Goal: Information Seeking & Learning: Learn about a topic

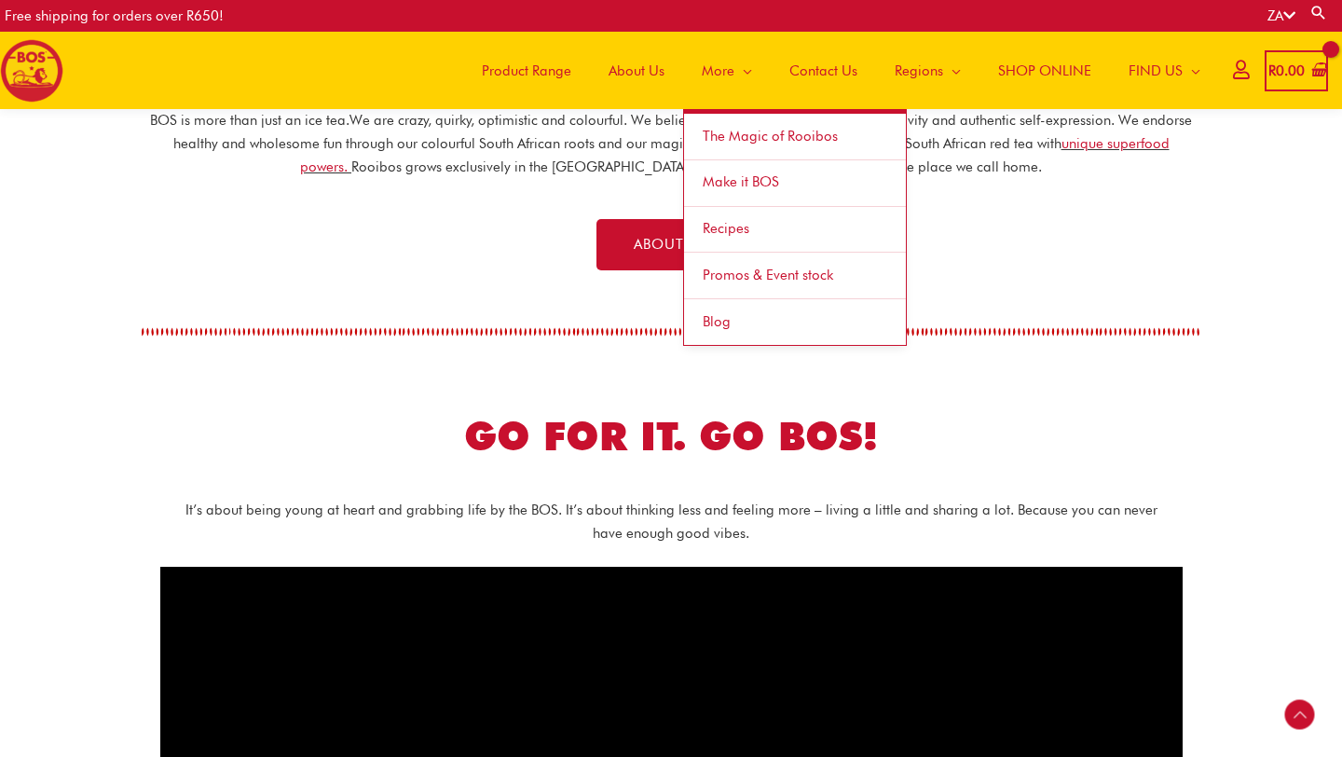
scroll to position [291, 0]
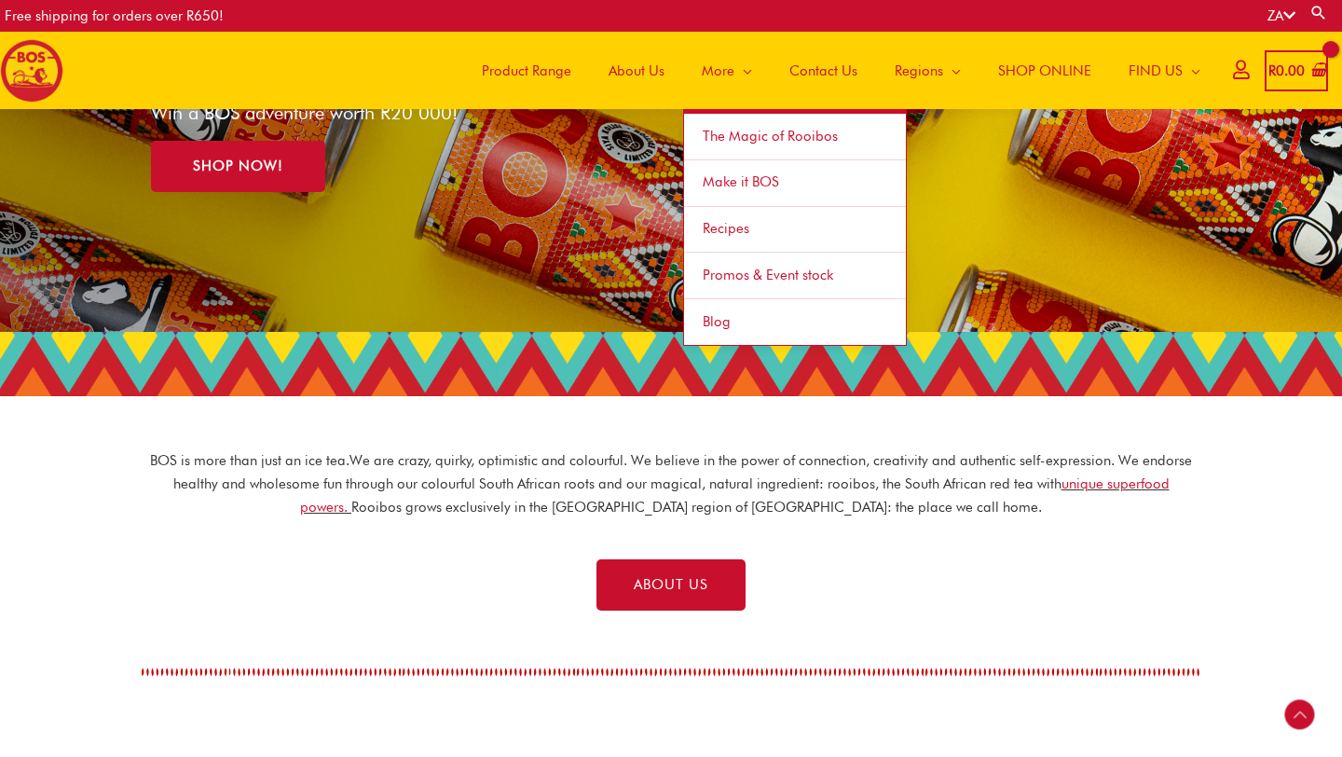
click at [745, 181] on span "Make it BOS" at bounding box center [741, 181] width 76 height 17
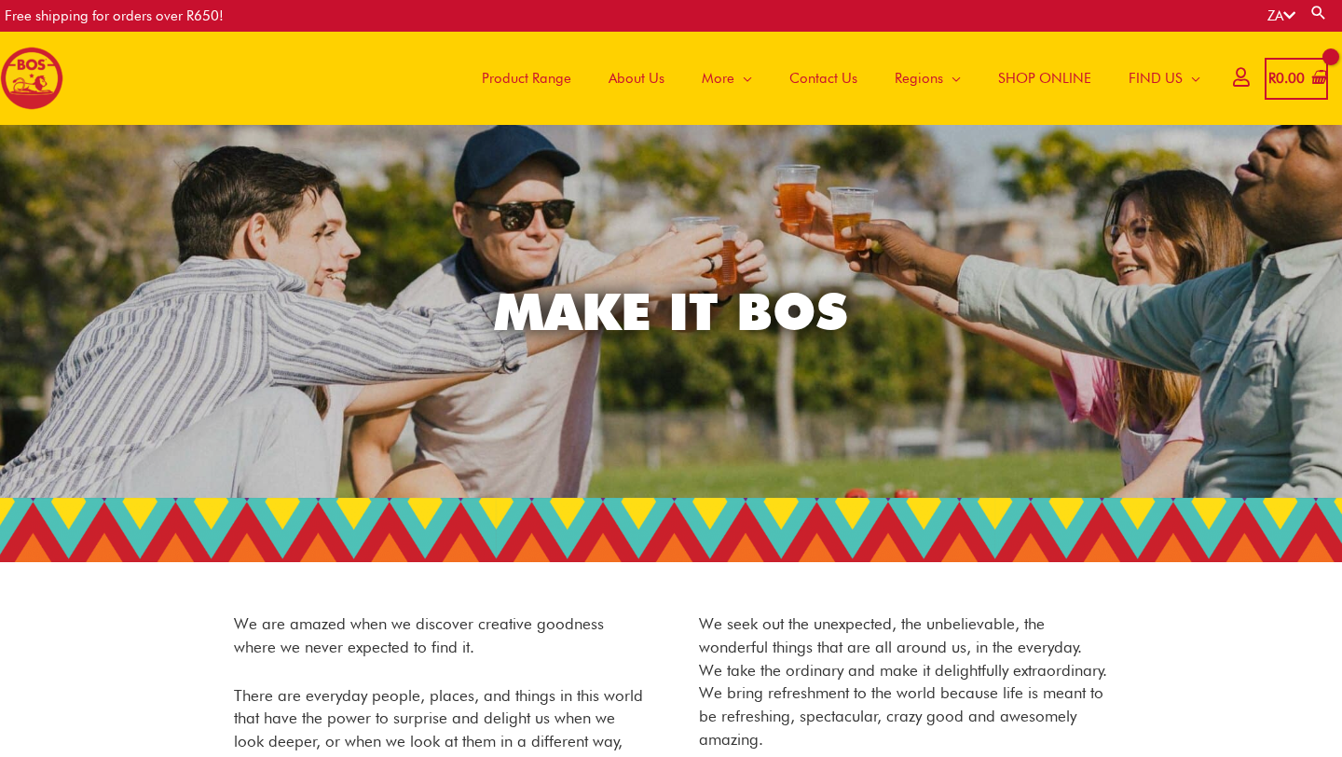
click at [526, 78] on span "Product Range" at bounding box center [526, 78] width 89 height 56
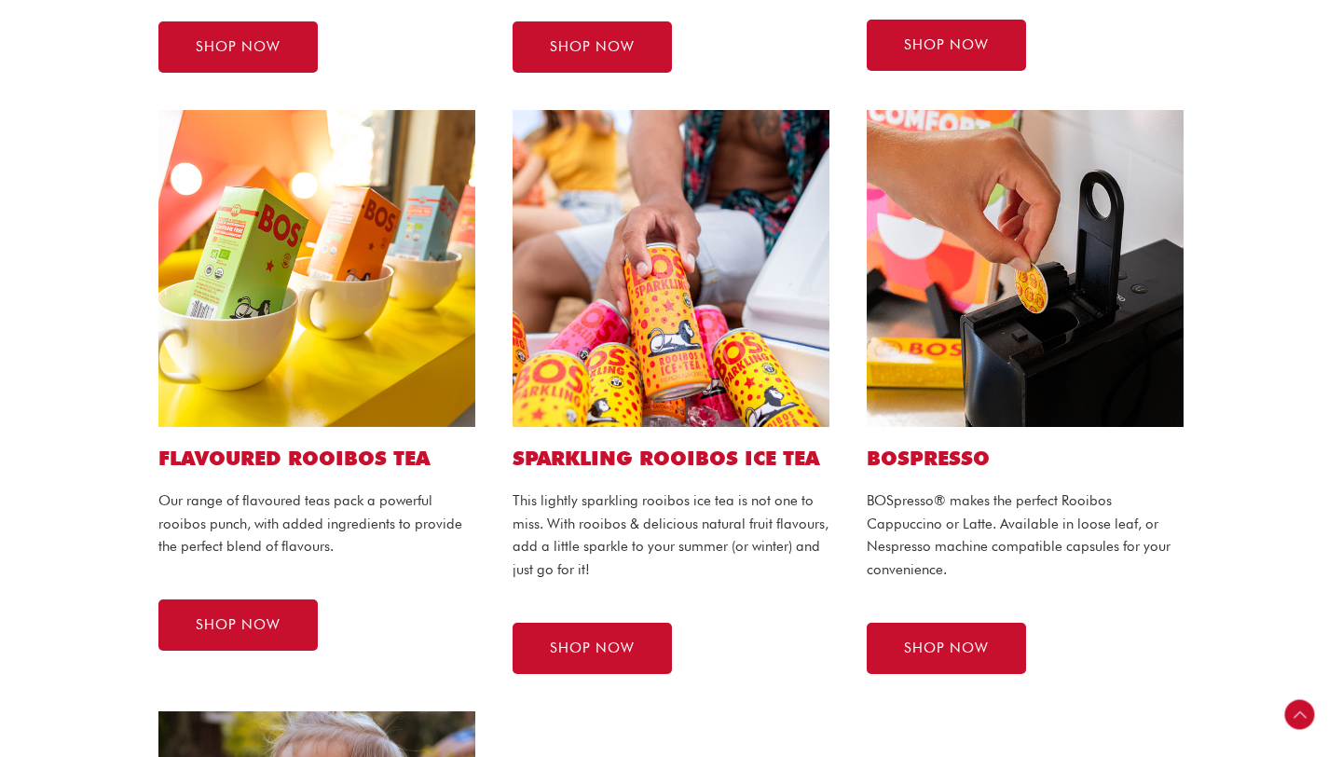
scroll to position [957, 0]
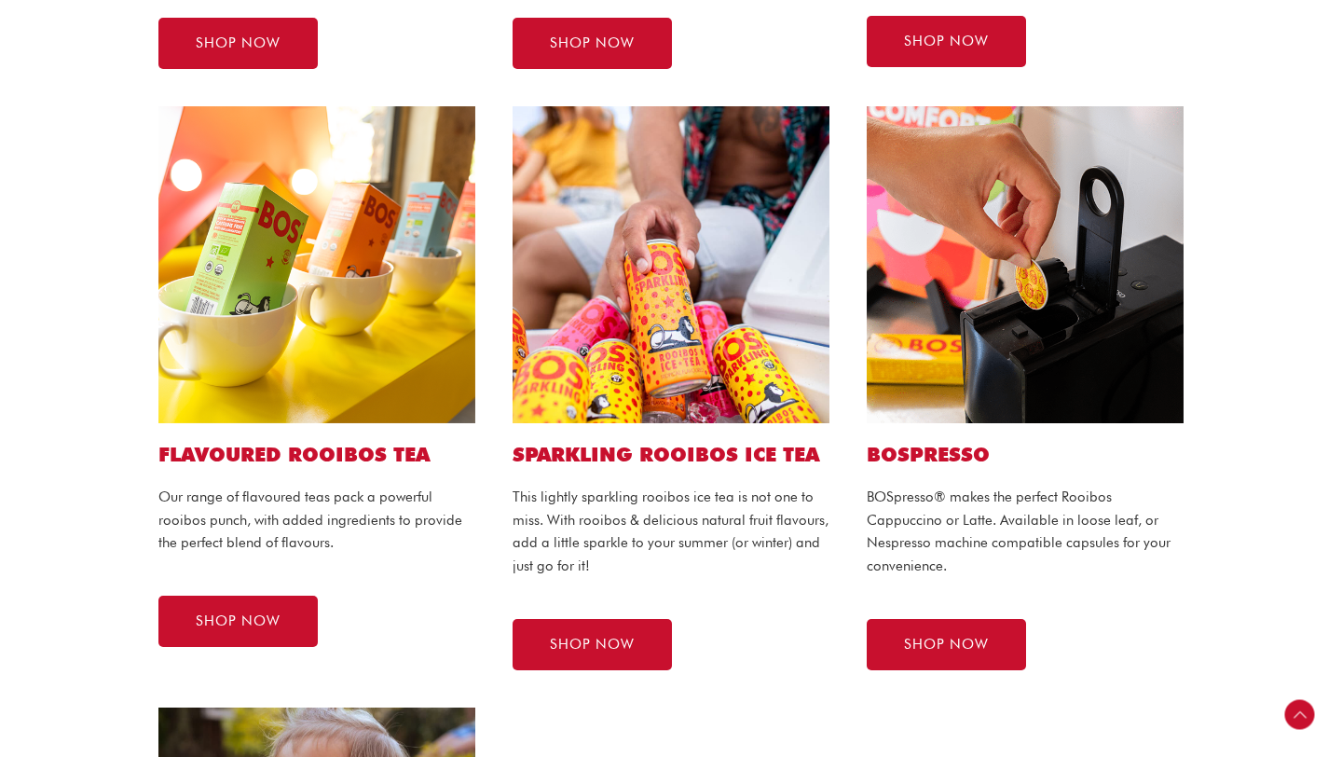
click at [143, 484] on div "Flavoured ROOIBOS TEA Our range of flavoured teas pack a powerful rooibos punch…" at bounding box center [317, 388] width 354 height 601
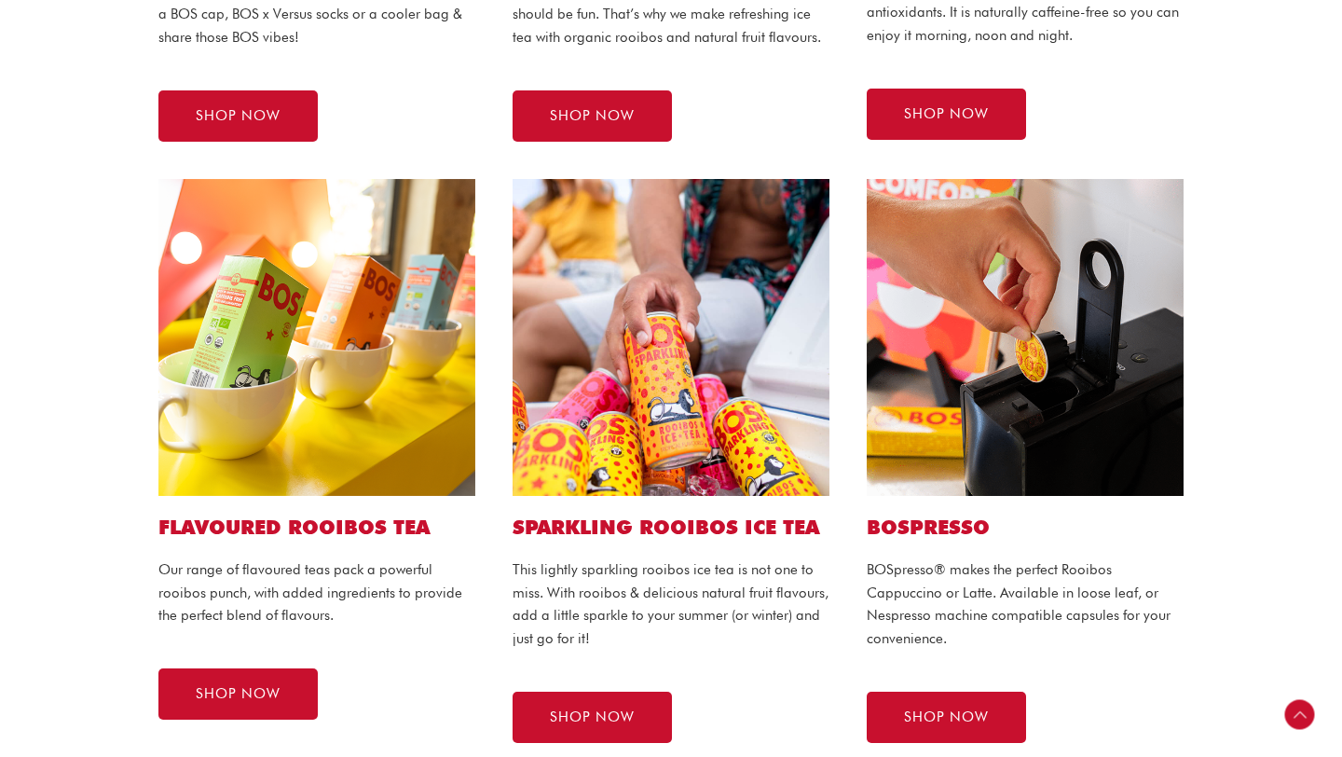
scroll to position [892, 0]
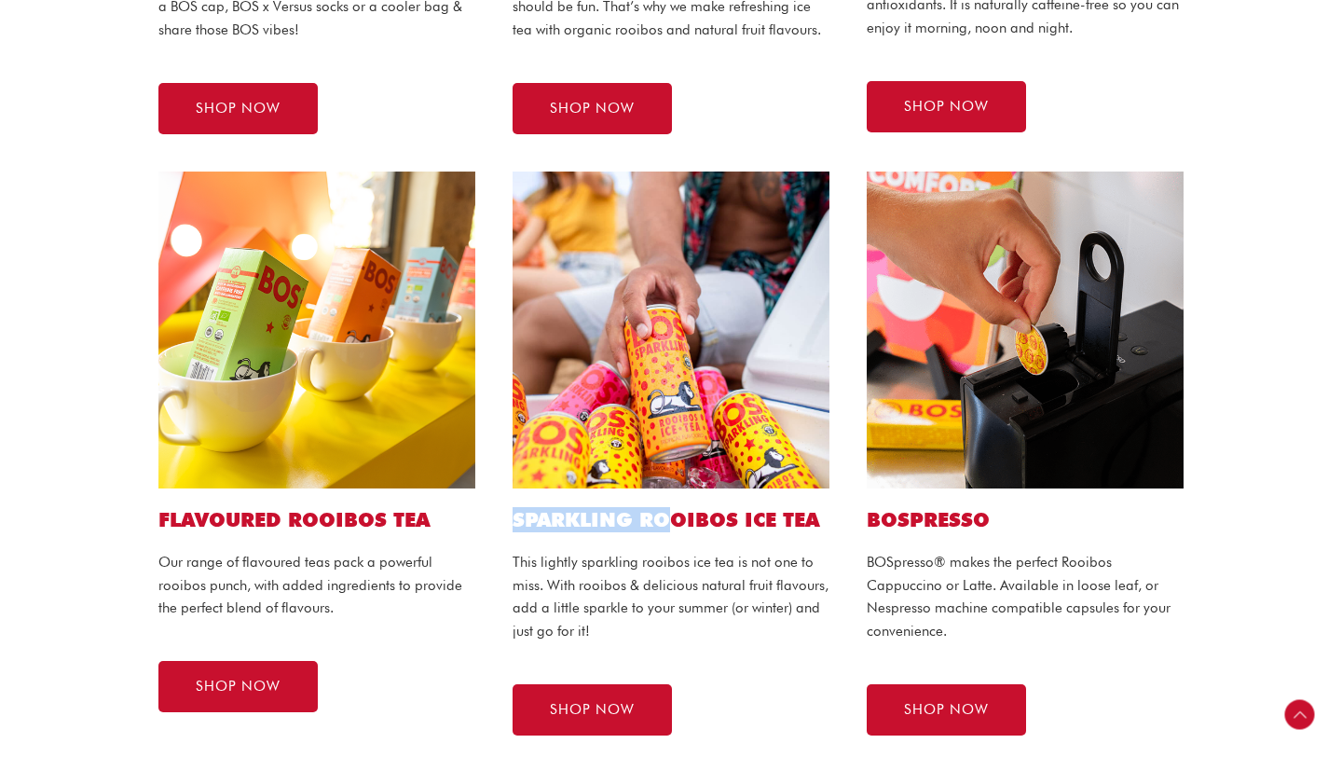
drag, startPoint x: 513, startPoint y: 530, endPoint x: 676, endPoint y: 534, distance: 163.1
click at [681, 531] on h2 "SPARKLING ROOIBOS ICE TEA" at bounding box center [670, 519] width 317 height 25
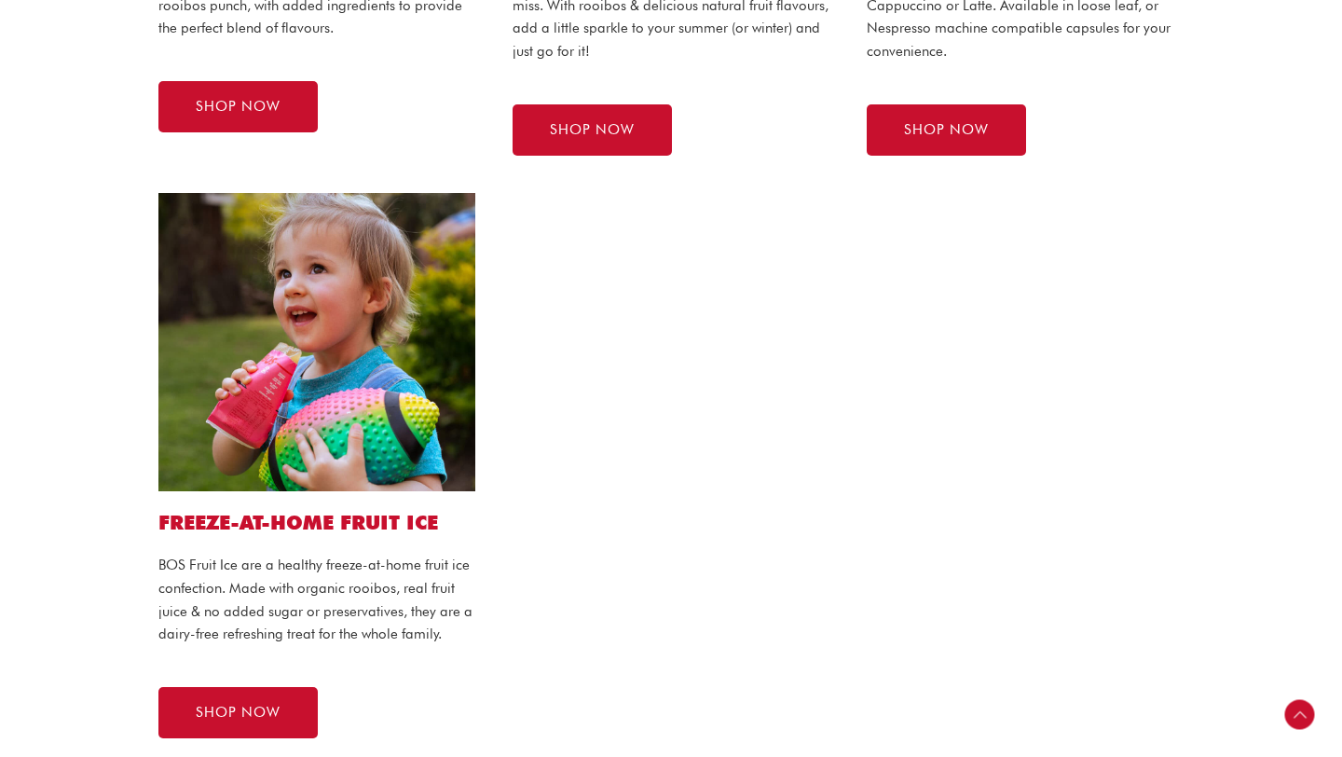
scroll to position [1505, 0]
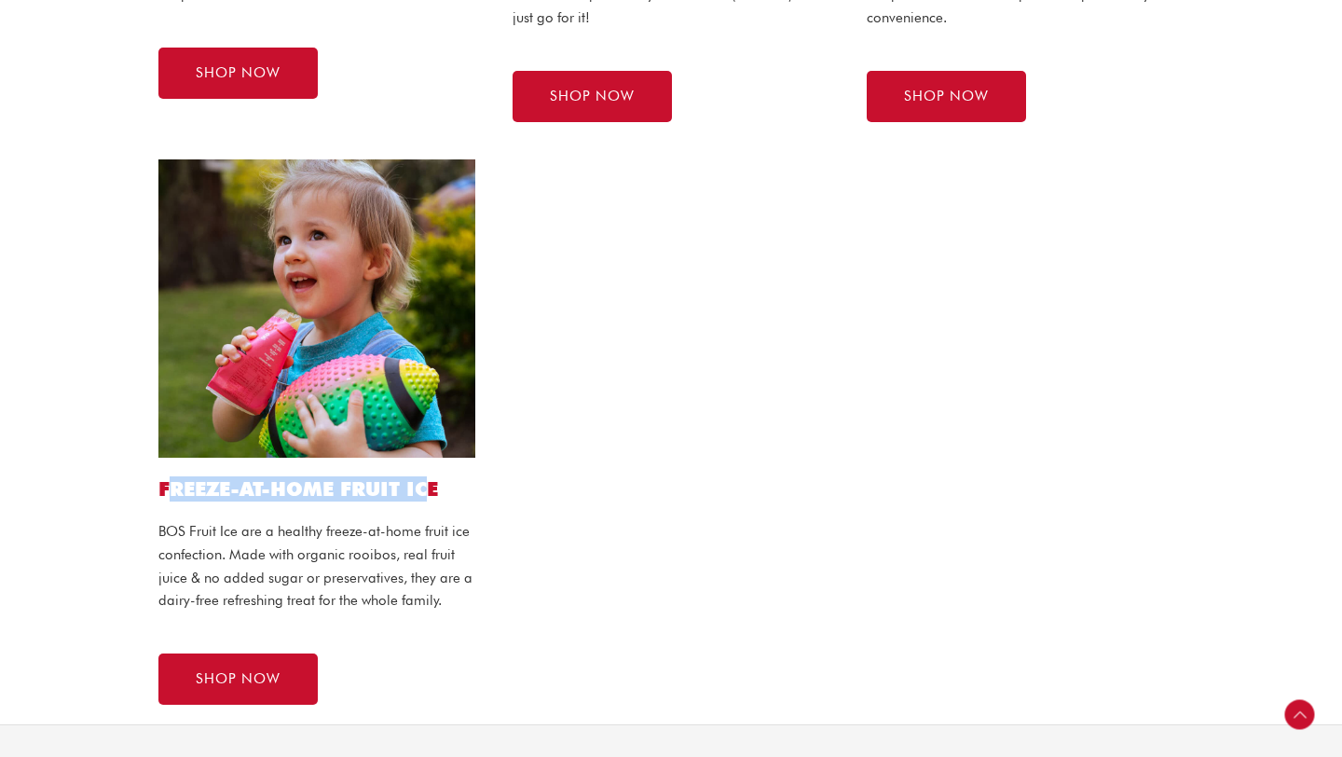
drag, startPoint x: 164, startPoint y: 491, endPoint x: 422, endPoint y: 498, distance: 258.2
click at [424, 498] on h2 "FREEZE-AT-HOME FRUIT ICE" at bounding box center [316, 488] width 317 height 25
click at [455, 566] on p "BOS Fruit Ice are a healthy freeze-at-home fruit ice confection. Made with orga…" at bounding box center [316, 566] width 317 height 92
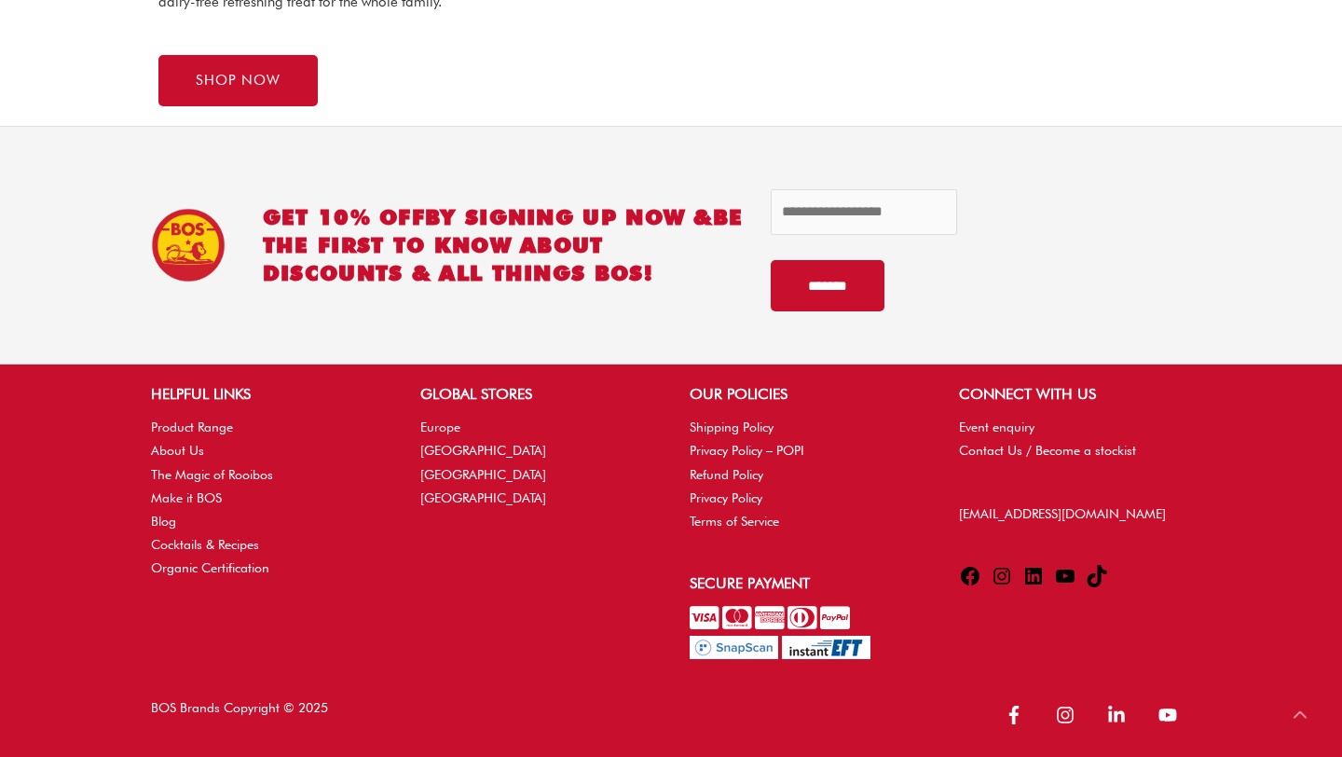
click at [1001, 578] on icon at bounding box center [1001, 575] width 17 height 17
